Goal: Check status: Check status

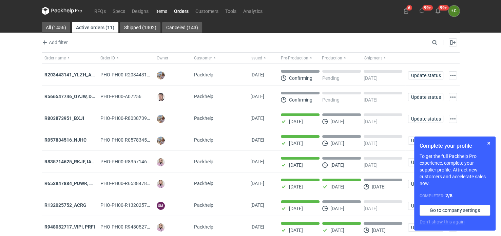
click at [163, 9] on link "Items" at bounding box center [161, 11] width 19 height 8
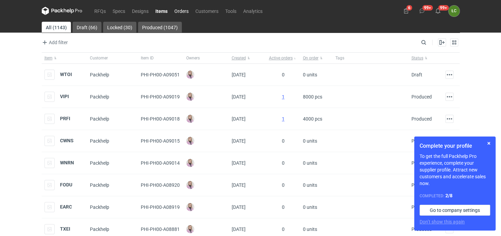
click at [180, 8] on link "Orders" at bounding box center [181, 11] width 21 height 8
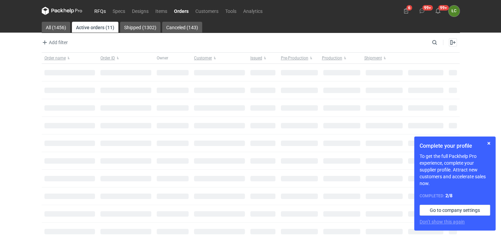
click at [100, 12] on link "RFQs" at bounding box center [100, 11] width 18 height 8
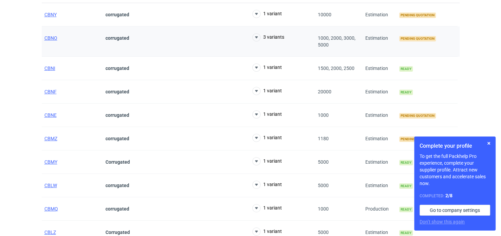
scroll to position [34, 0]
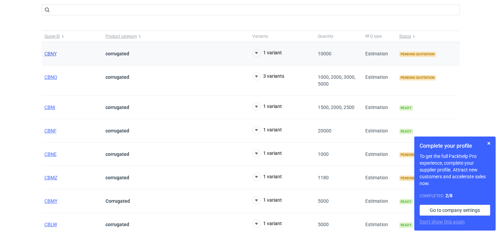
click at [55, 52] on span "CBNY" at bounding box center [50, 53] width 12 height 5
